Goal: Information Seeking & Learning: Learn about a topic

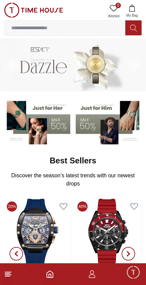
click at [6, 277] on icon at bounding box center [8, 274] width 8 height 8
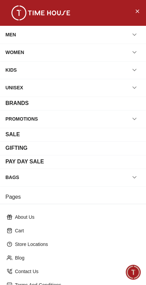
click at [137, 54] on icon "button" at bounding box center [134, 52] width 7 height 7
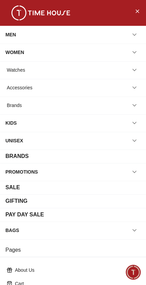
click at [131, 73] on icon "button" at bounding box center [134, 70] width 7 height 7
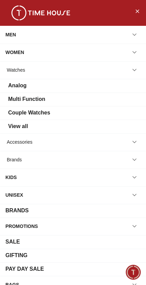
click at [136, 65] on button "button" at bounding box center [134, 70] width 12 height 12
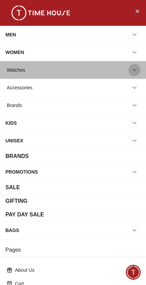
click at [134, 71] on icon "button" at bounding box center [134, 70] width 3 height 2
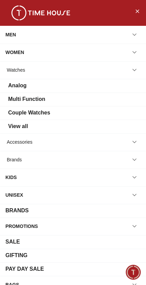
click at [95, 211] on div "BRANDS" at bounding box center [72, 210] width 135 height 8
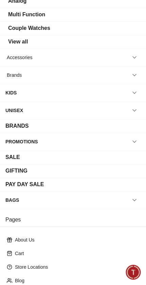
scroll to position [90, 0]
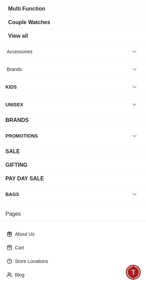
click at [140, 129] on div "PROMOTIONS" at bounding box center [73, 136] width 146 height 18
click at [135, 137] on icon "button" at bounding box center [134, 135] width 7 height 7
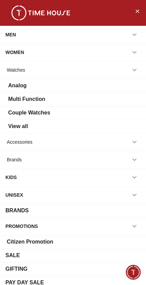
scroll to position [0, 0]
click at [137, 11] on icon "Close Menu" at bounding box center [137, 11] width 3 height 3
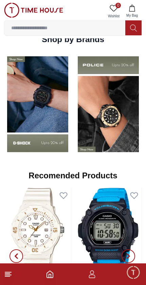
scroll to position [538, 0]
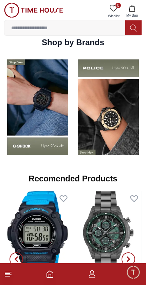
click at [94, 139] on img at bounding box center [108, 107] width 67 height 105
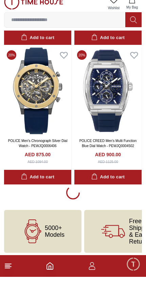
scroll to position [1425, 0]
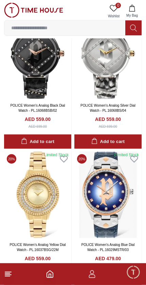
scroll to position [3275, 0]
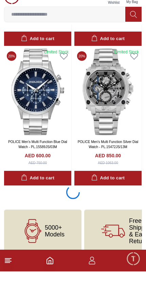
scroll to position [4201, 0]
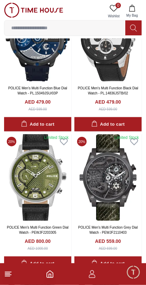
scroll to position [4407, 0]
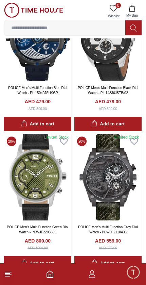
click at [9, 277] on icon at bounding box center [8, 274] width 8 height 8
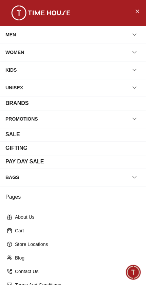
click at [105, 52] on div "WOMEN" at bounding box center [72, 52] width 135 height 12
click at [132, 55] on icon "button" at bounding box center [134, 52] width 7 height 7
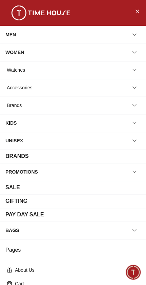
click at [113, 73] on div "Watches" at bounding box center [72, 70] width 135 height 12
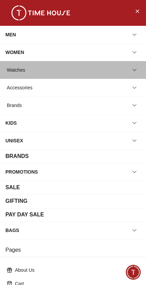
click at [15, 72] on div "Watches" at bounding box center [16, 70] width 18 height 12
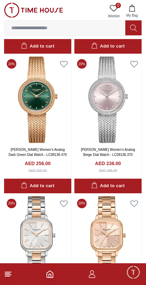
scroll to position [2243, 0]
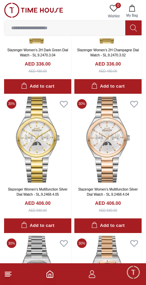
scroll to position [4567, 0]
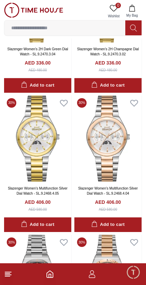
click at [12, 277] on icon at bounding box center [8, 274] width 8 height 8
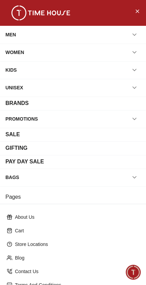
click at [23, 54] on div "WOMEN" at bounding box center [14, 52] width 19 height 12
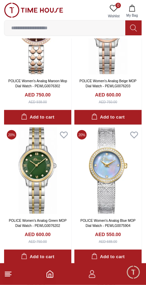
scroll to position [222, 0]
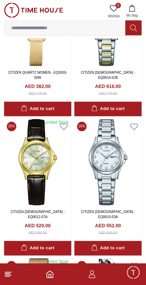
scroll to position [1484, 0]
